Goal: Find specific page/section: Find specific page/section

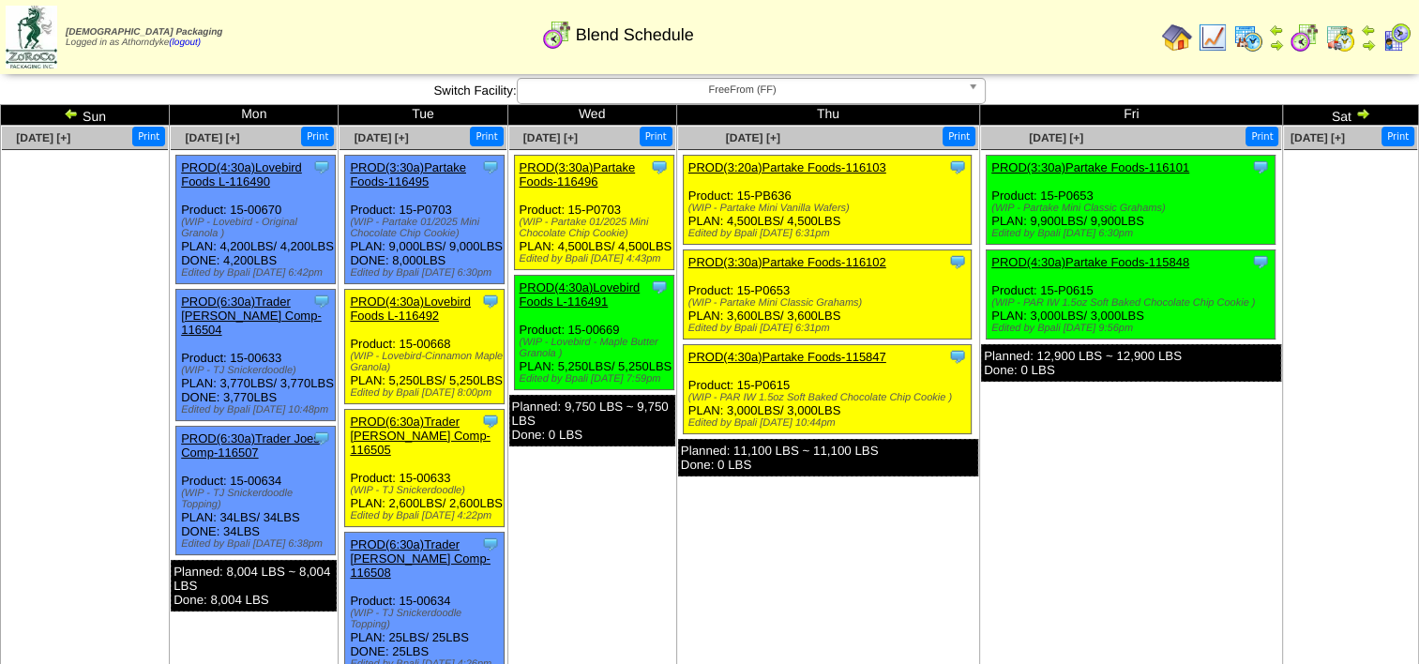
click at [1295, 41] on img at bounding box center [1304, 38] width 30 height 30
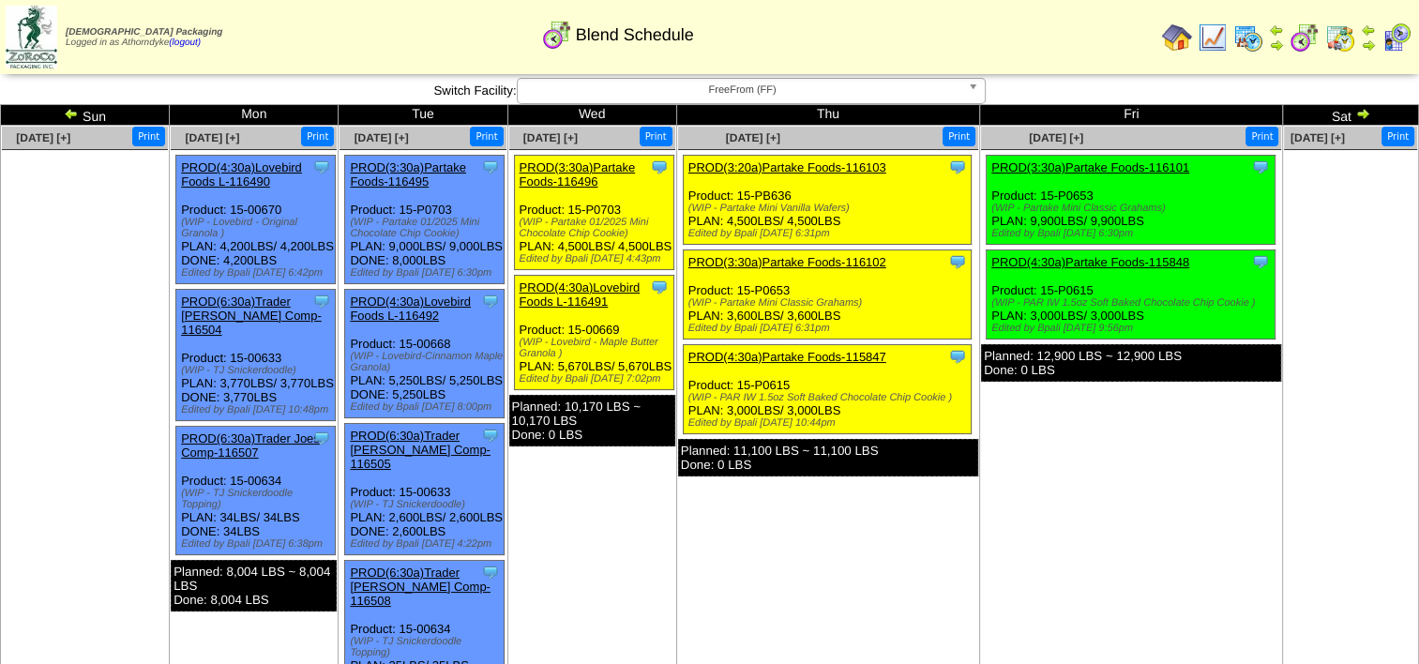
click at [1253, 32] on img at bounding box center [1248, 38] width 30 height 30
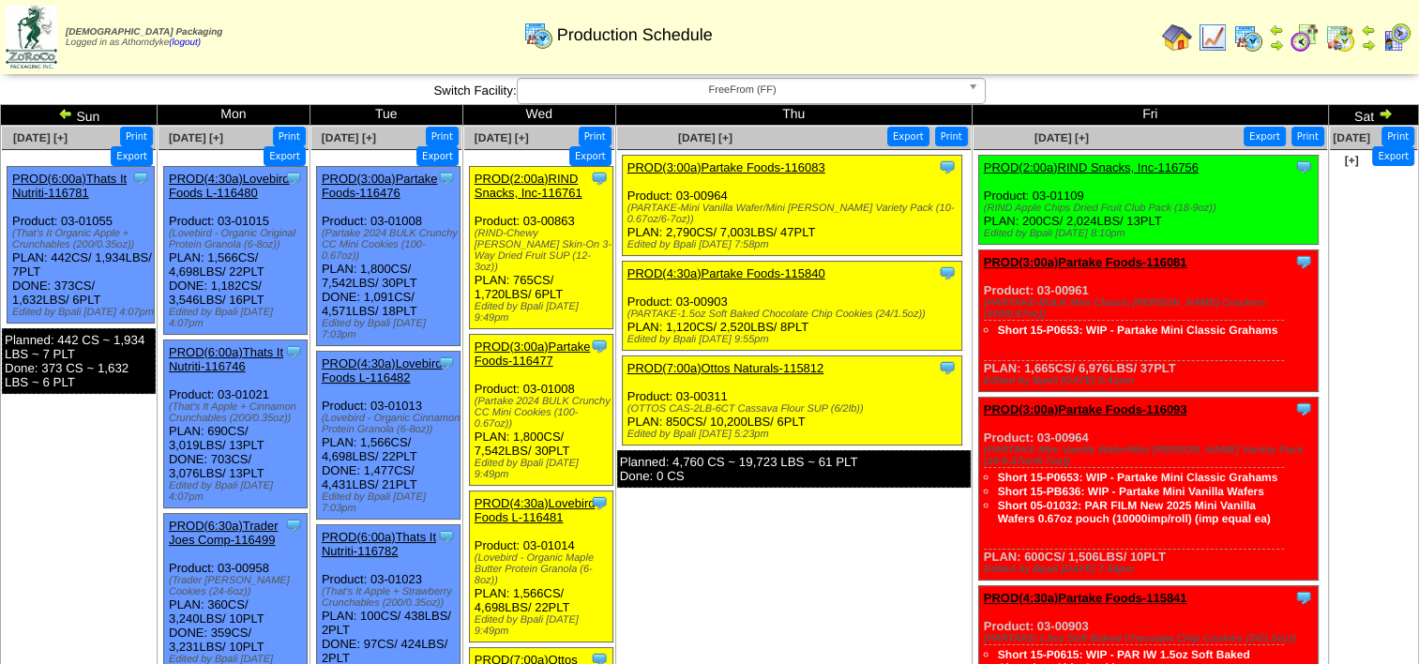
click at [1189, 39] on img at bounding box center [1177, 38] width 30 height 30
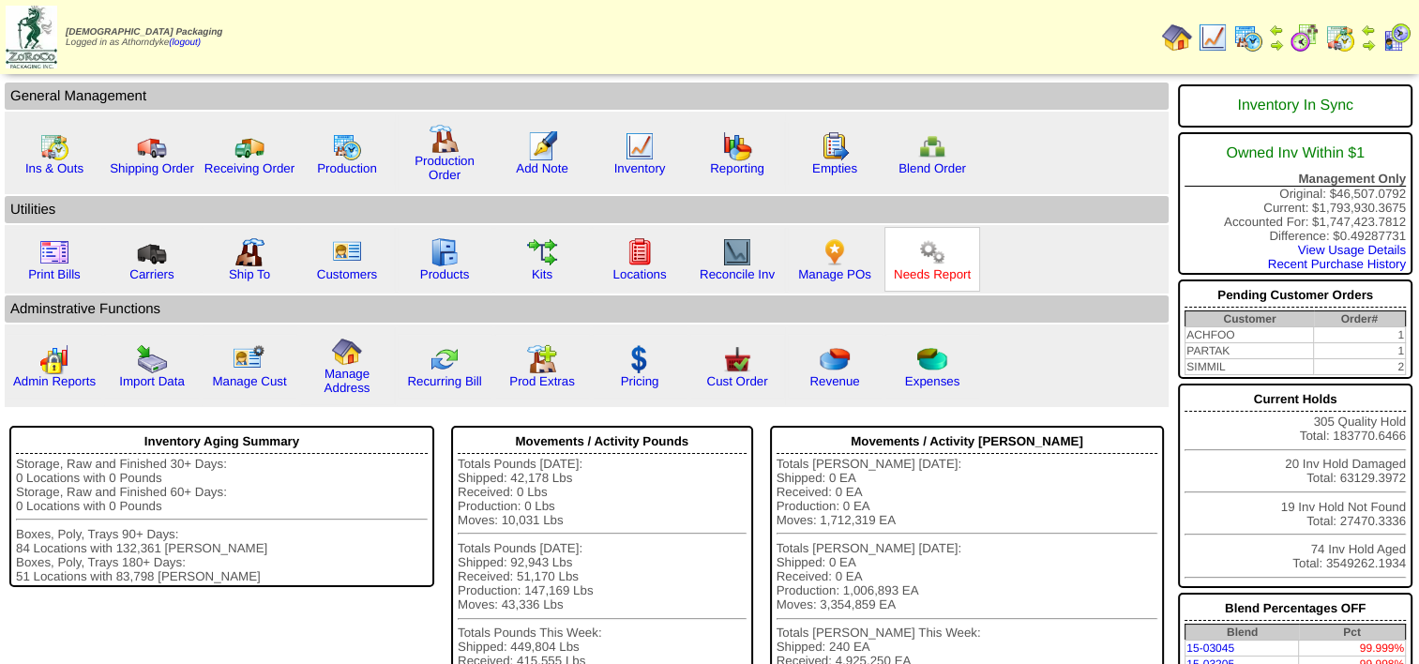
click at [938, 277] on link "Needs Report" at bounding box center [932, 274] width 77 height 14
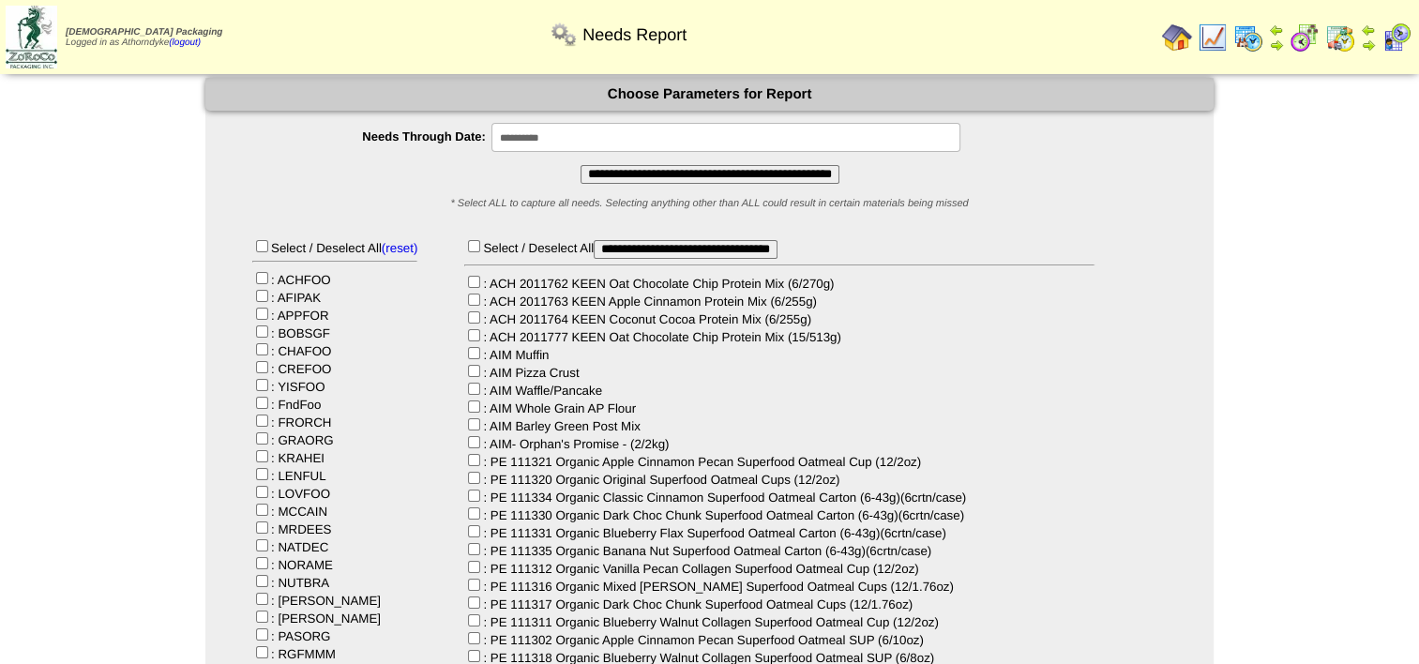
click at [1393, 37] on img at bounding box center [1396, 38] width 30 height 30
click at [808, 175] on input "**********" at bounding box center [709, 174] width 259 height 19
